Goal: Transaction & Acquisition: Book appointment/travel/reservation

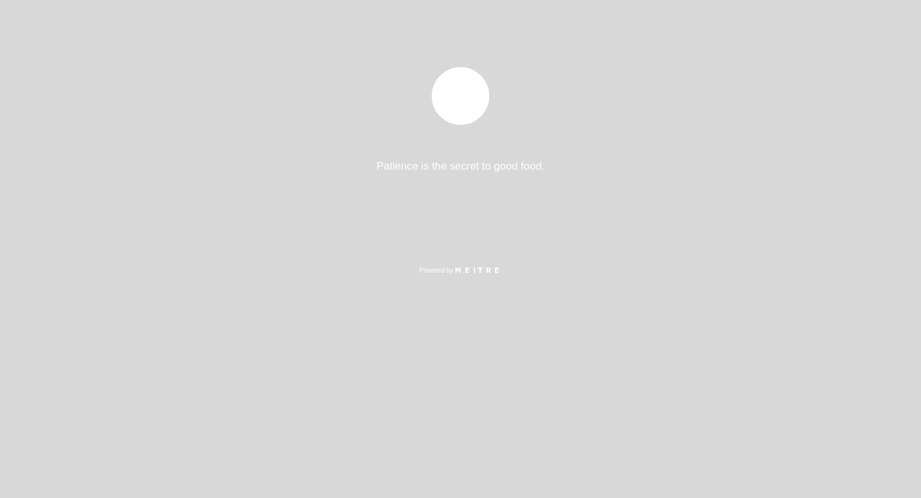
select select "es"
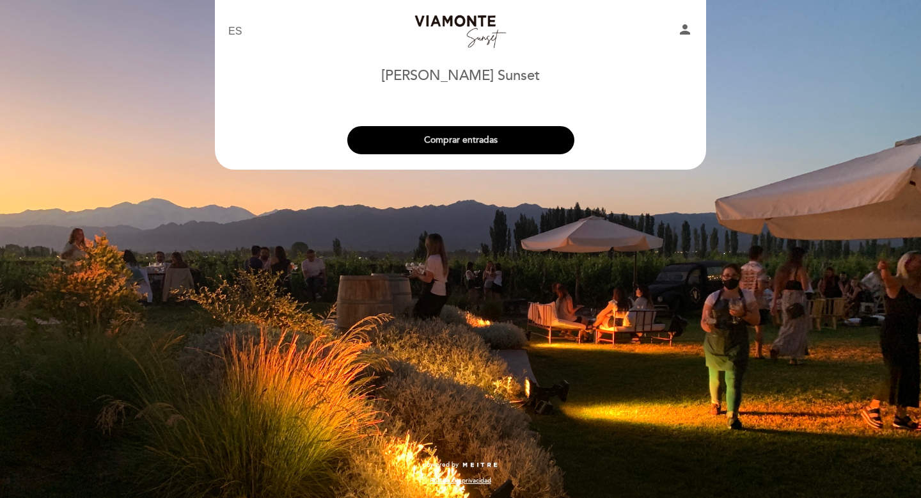
click at [456, 136] on button "Comprar entradas" at bounding box center [460, 140] width 227 height 28
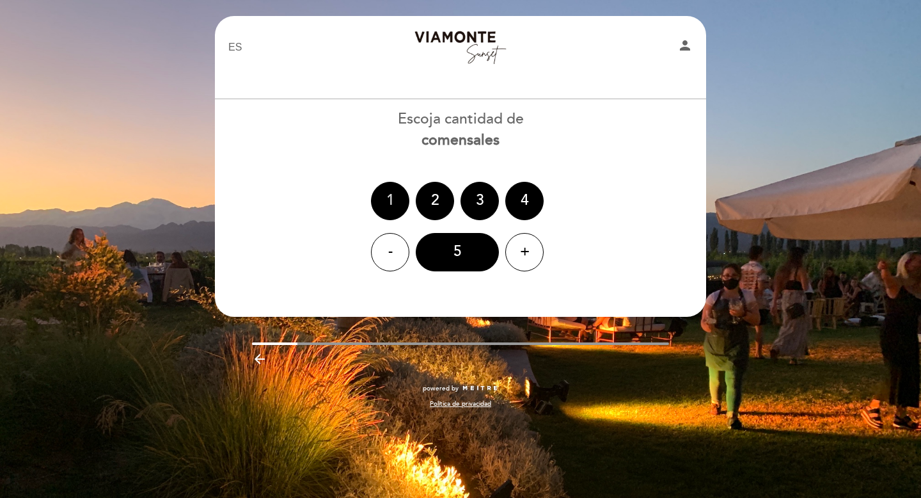
click at [394, 198] on div "1" at bounding box center [390, 201] width 38 height 38
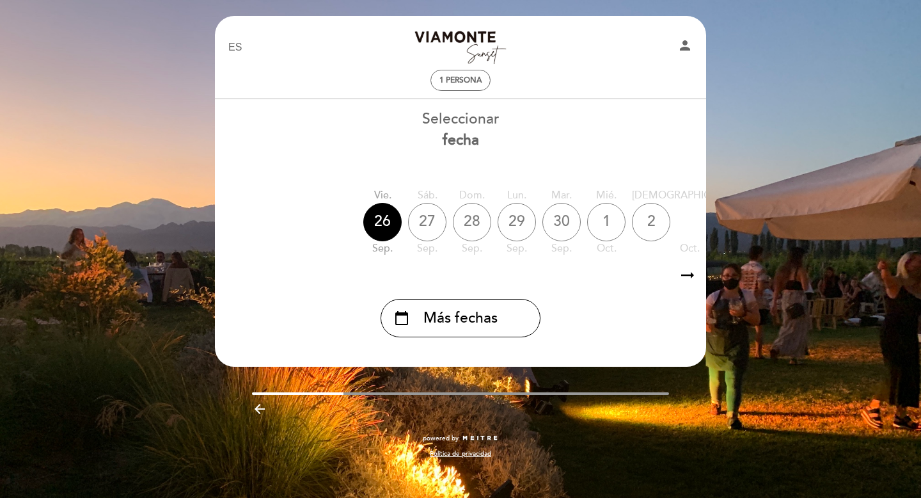
click at [427, 223] on div "27" at bounding box center [427, 222] width 38 height 38
click at [693, 276] on icon "arrow_right_alt" at bounding box center [687, 276] width 19 height 28
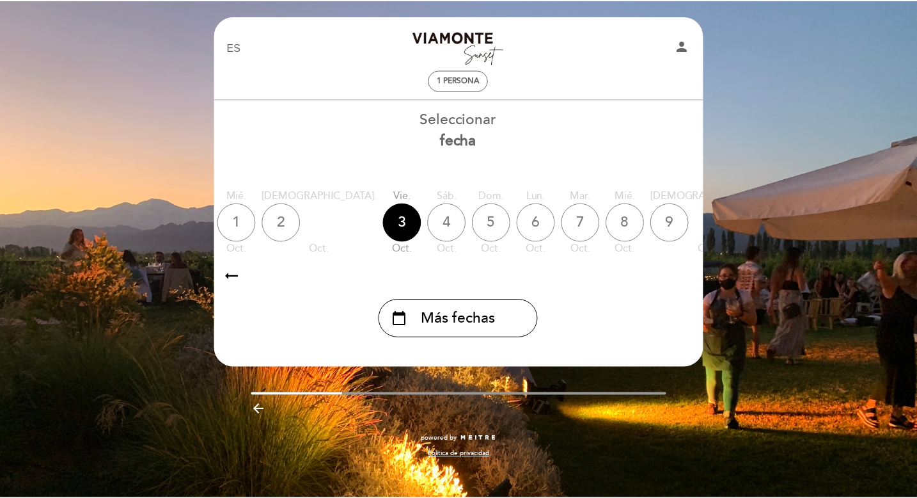
scroll to position [0, 373]
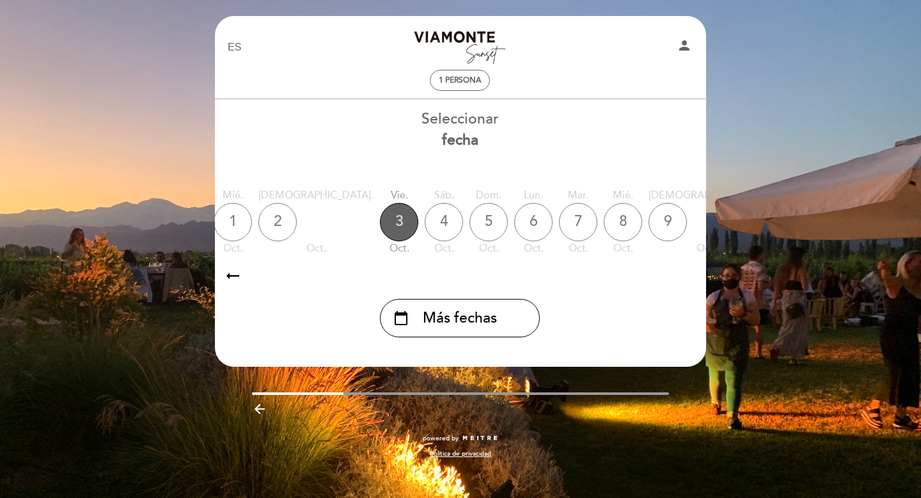
click at [380, 216] on div "3" at bounding box center [399, 222] width 38 height 38
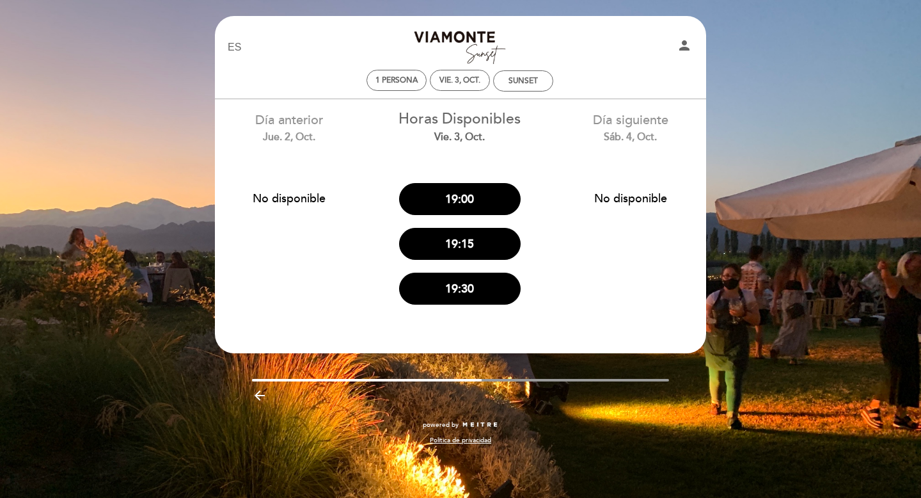
click at [262, 393] on icon "arrow_backward" at bounding box center [259, 395] width 15 height 15
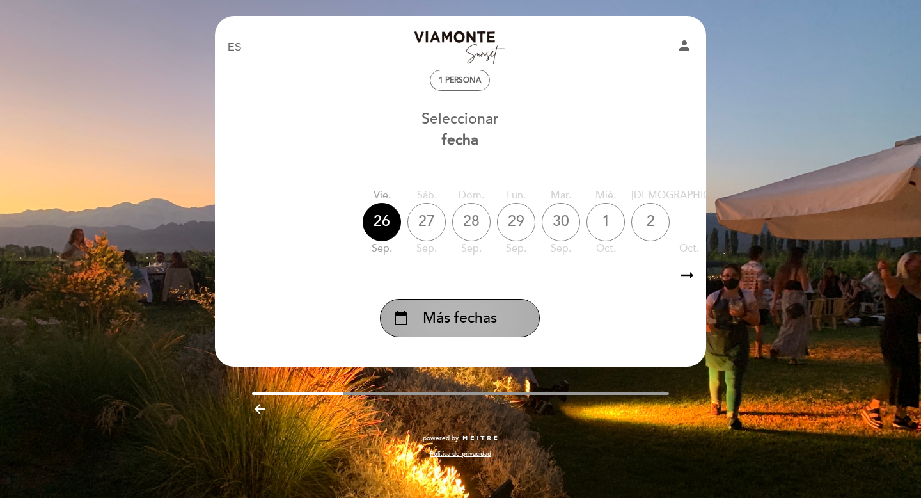
click at [404, 322] on icon "calendar_today" at bounding box center [400, 318] width 15 height 22
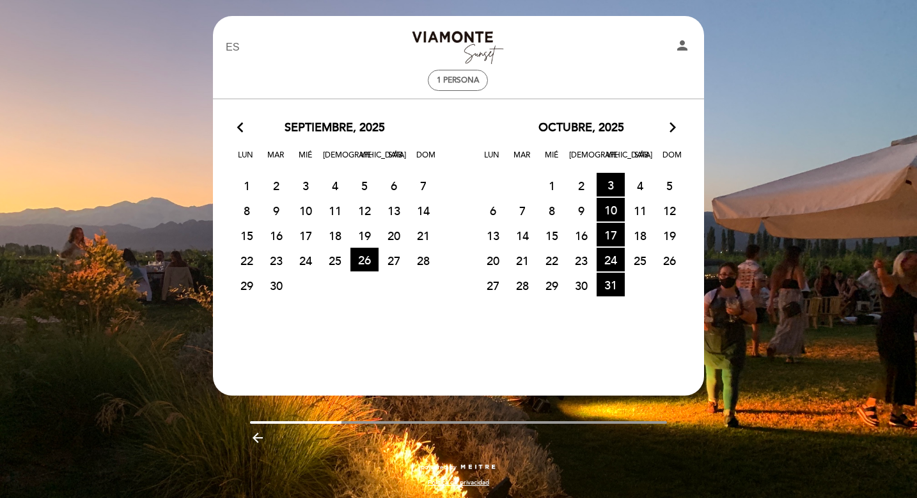
click at [365, 183] on span "5" at bounding box center [365, 185] width 28 height 24
click at [239, 125] on icon "arrow_back_ios" at bounding box center [243, 128] width 12 height 17
click at [393, 182] on span "6" at bounding box center [394, 185] width 28 height 24
click at [393, 186] on span "6" at bounding box center [394, 185] width 28 height 24
click at [685, 45] on icon "person" at bounding box center [682, 45] width 15 height 15
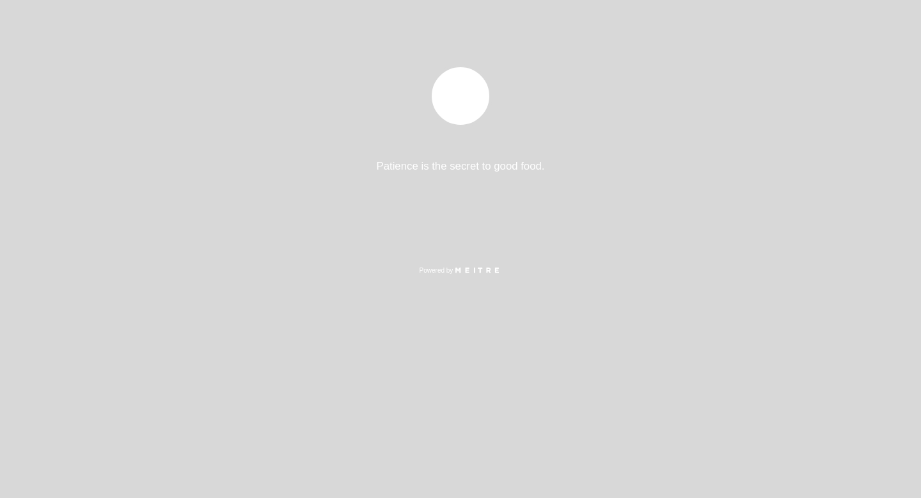
select select "es"
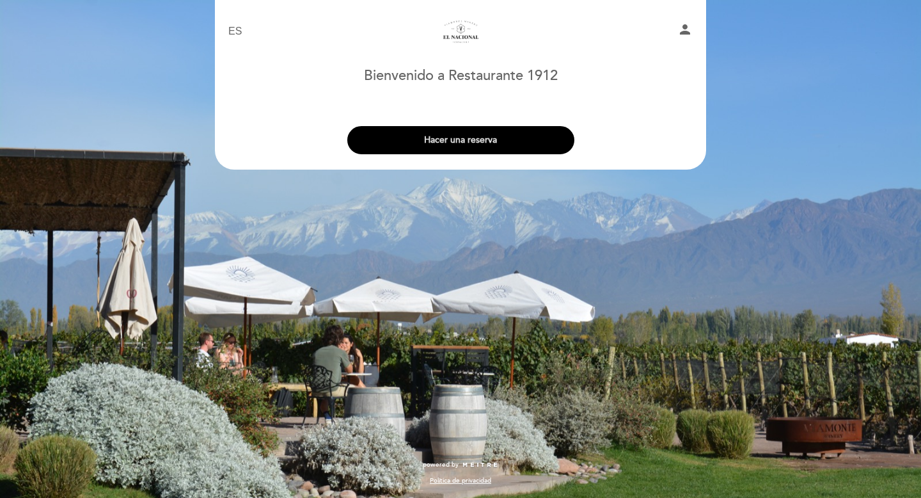
click at [479, 141] on button "Hacer una reserva" at bounding box center [460, 140] width 227 height 28
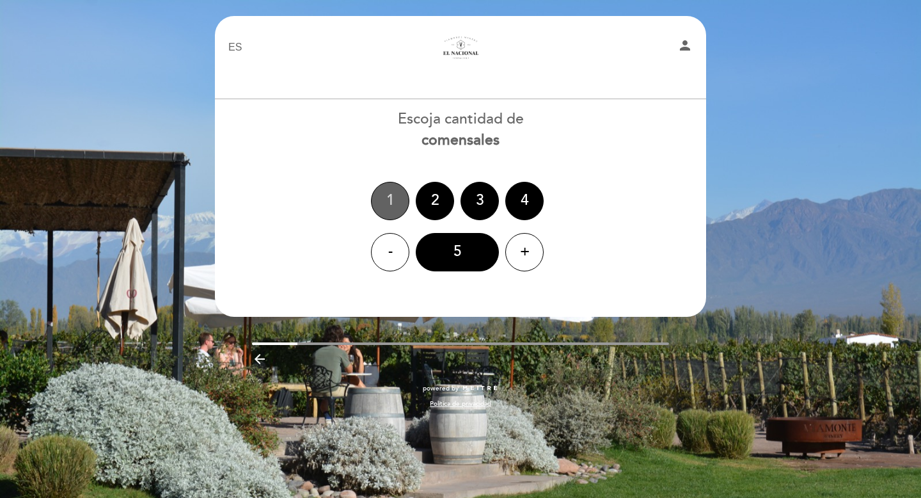
click at [393, 187] on div "1" at bounding box center [390, 201] width 38 height 38
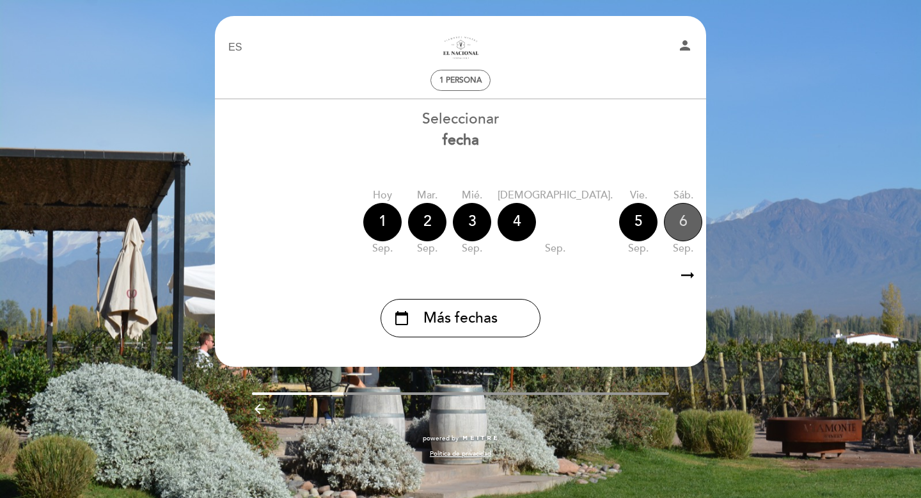
click at [664, 223] on div "6" at bounding box center [683, 222] width 38 height 38
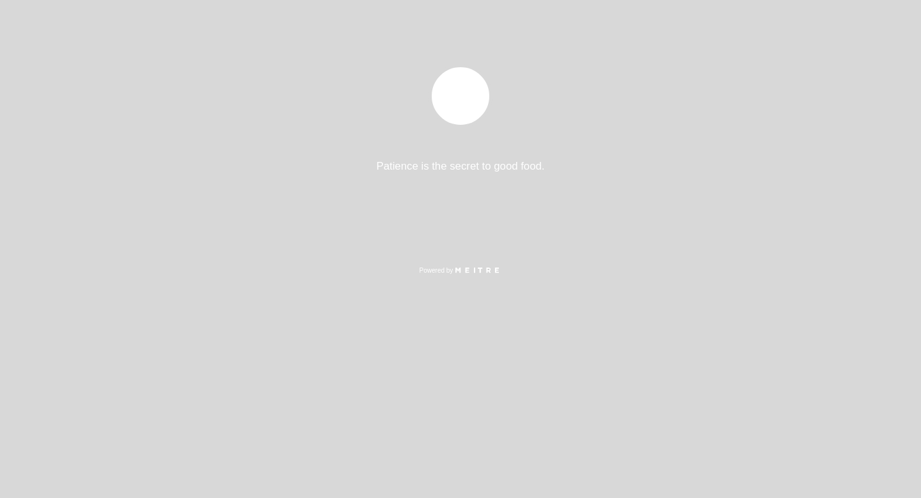
select select "es"
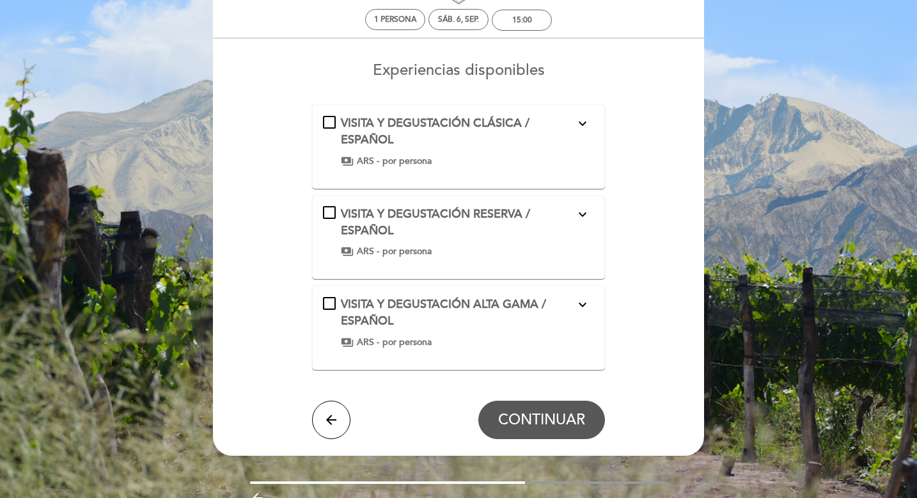
scroll to position [49, 0]
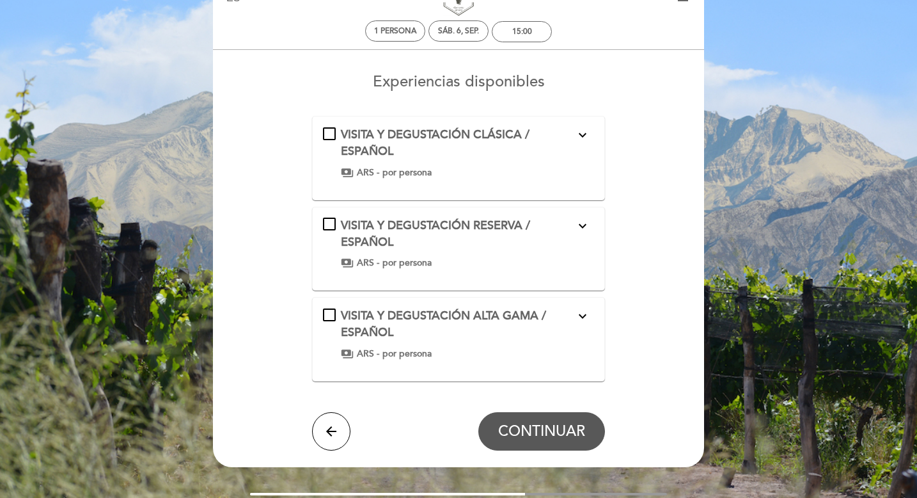
click at [480, 143] on div "VISITA Y DEGUSTACIÓN CLÁSICA / ESPAÑOL expand_more" at bounding box center [458, 143] width 235 height 33
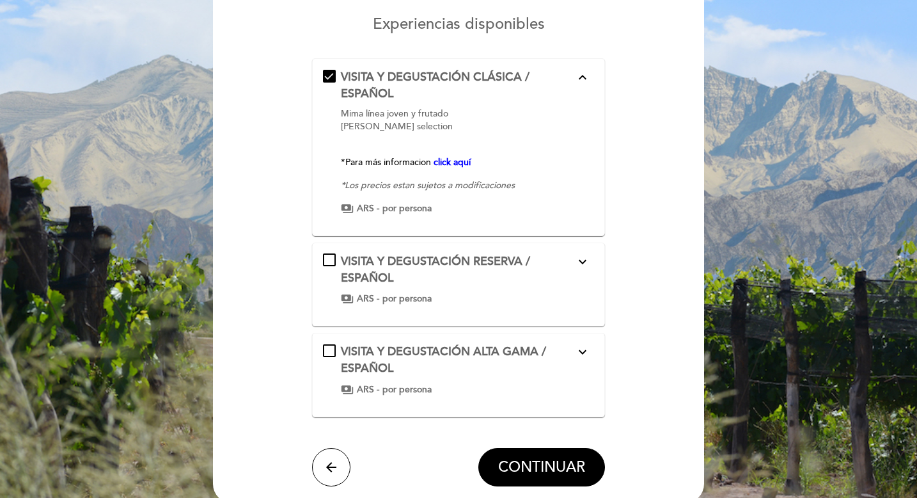
scroll to position [110, 0]
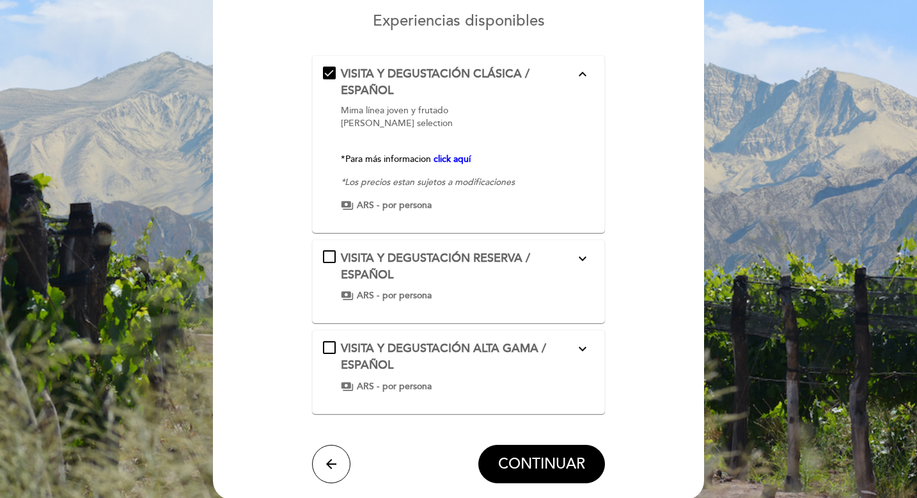
click at [461, 302] on div "VISITA Y DEGUSTACIÓN RESERVA / ESPAÑOL expand_more Viamonte oak selection Viamo…" at bounding box center [459, 281] width 272 height 62
click at [333, 258] on div "VISITA Y DEGUSTACIÓN RESERVA / ESPAÑOL expand_more Viamonte oak selection Viamo…" at bounding box center [459, 276] width 272 height 52
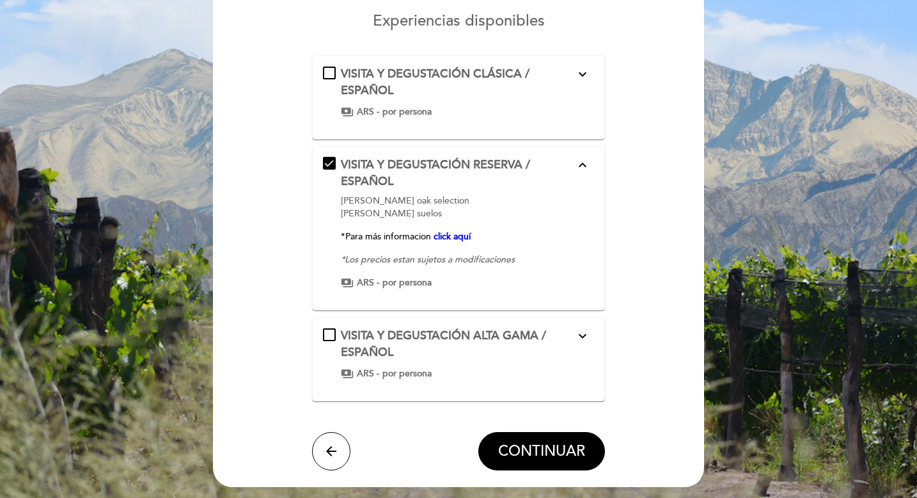
click at [335, 333] on div "VISITA Y DEGUSTACIÓN ALTA GAMA / ESPAÑOL expand_more Para los amantes del vino …" at bounding box center [459, 354] width 272 height 52
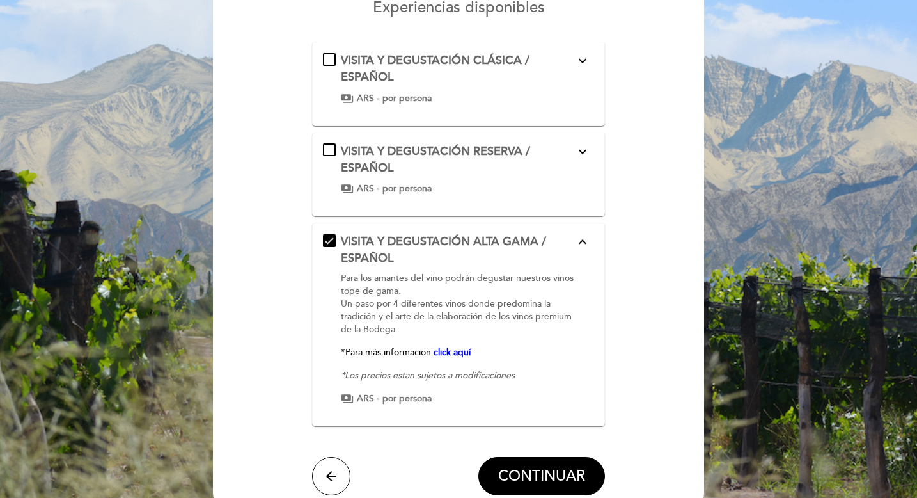
scroll to position [0, 0]
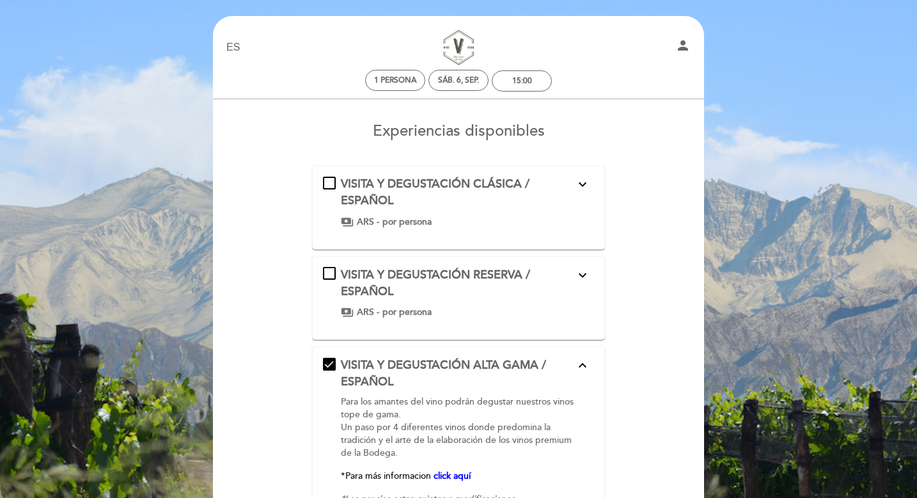
click at [328, 182] on div "VISITA Y DEGUSTACIÓN CLÁSICA / ESPAÑOL expand_more Mima línea joven y frutado V…" at bounding box center [459, 202] width 272 height 52
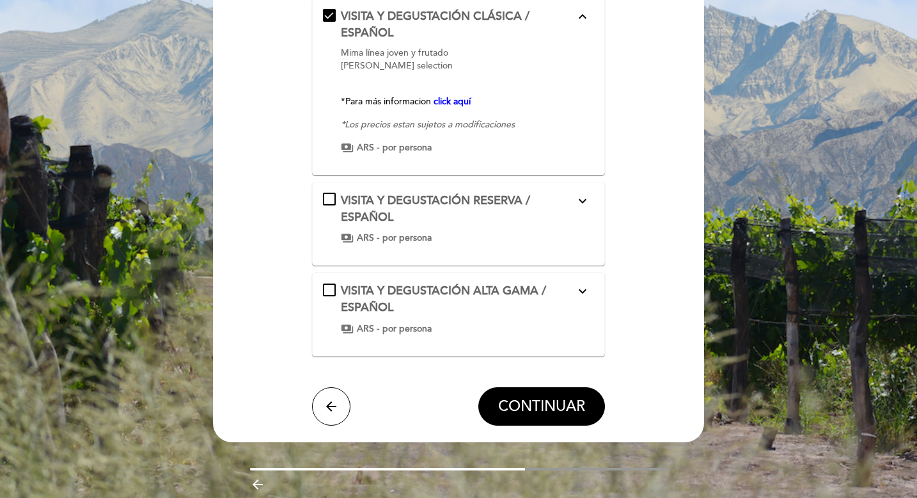
scroll to position [216, 0]
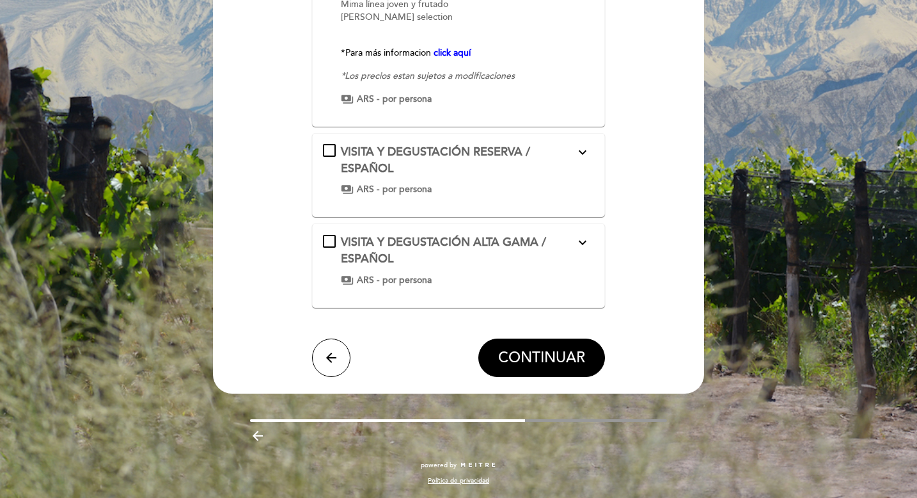
click at [542, 367] on button "CONTINUAR" at bounding box center [542, 357] width 127 height 38
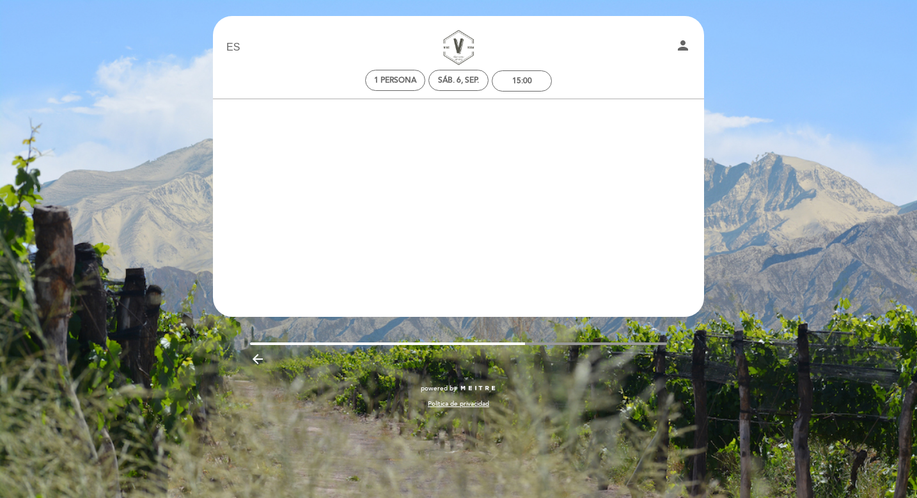
scroll to position [0, 0]
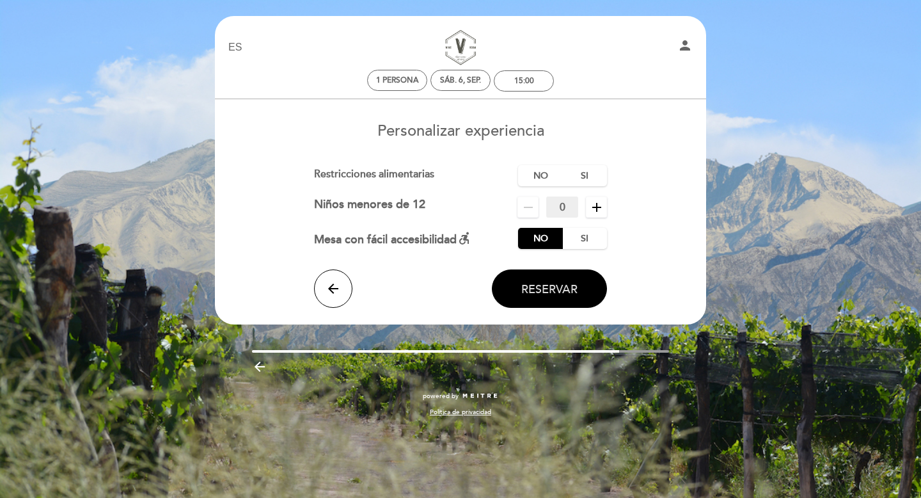
click at [558, 286] on span "Reservar" at bounding box center [549, 289] width 56 height 14
click at [550, 175] on label "No" at bounding box center [540, 175] width 45 height 21
click at [567, 291] on span "Reservar" at bounding box center [549, 289] width 56 height 14
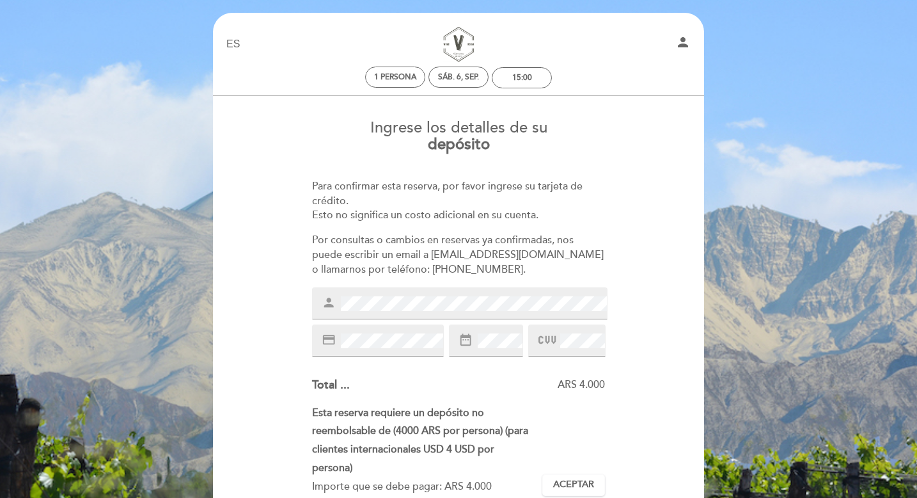
scroll to position [2, 0]
